Goal: Check status

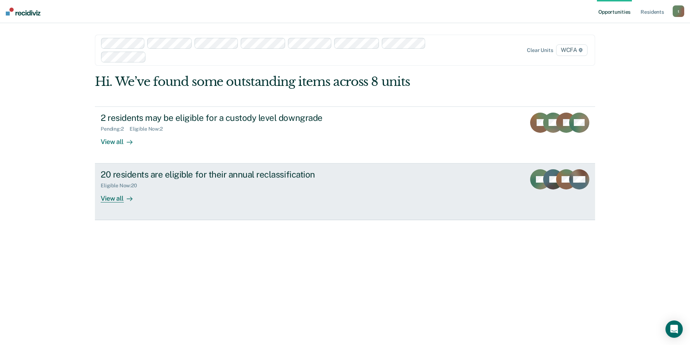
click at [112, 198] on div "View all" at bounding box center [121, 196] width 40 height 14
